Goal: Check status

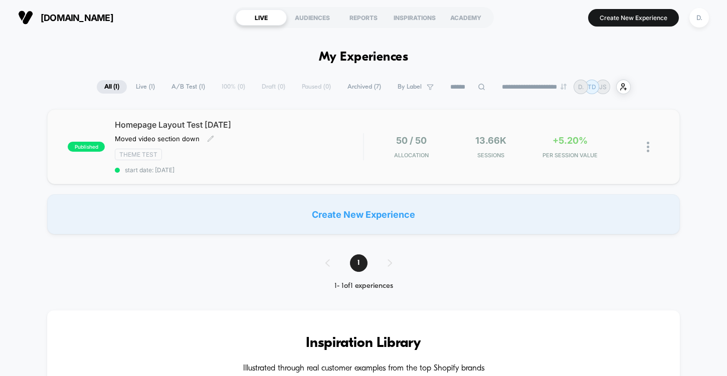
click at [358, 121] on span "Homepage Layout Test [DATE]" at bounding box center [239, 125] width 248 height 10
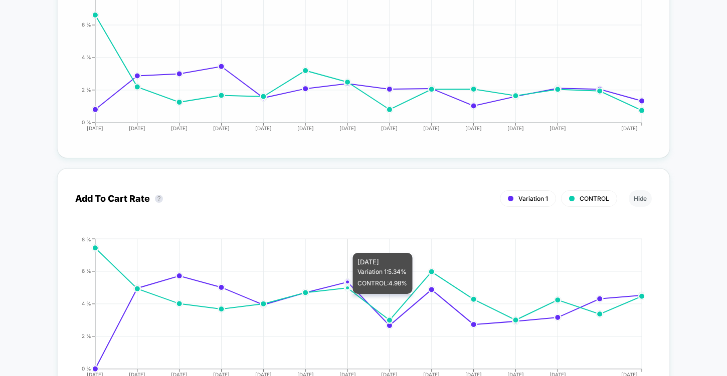
scroll to position [970, 0]
